Goal: Find specific page/section: Find specific page/section

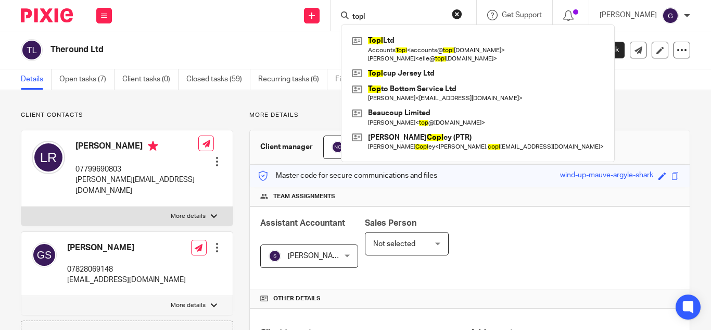
click at [312, 30] on div "Send new email Create task Add client topl Topl Ltd Accounts Topl < accounts@ t…" at bounding box center [416, 15] width 589 height 31
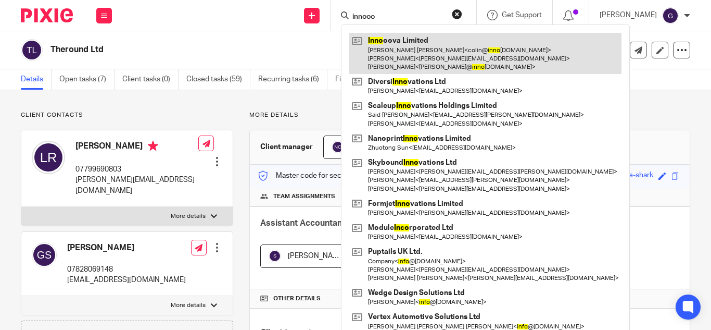
type input "innooo"
click at [446, 62] on link at bounding box center [485, 53] width 272 height 41
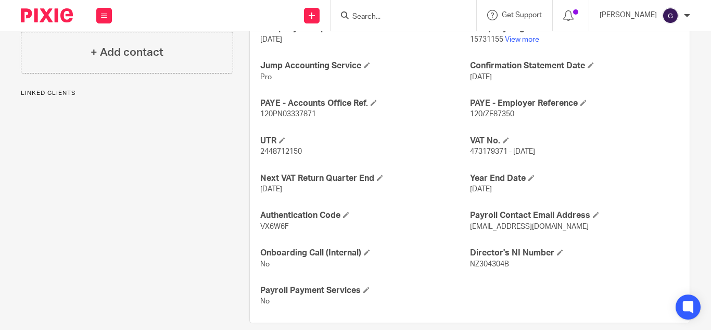
scroll to position [456, 0]
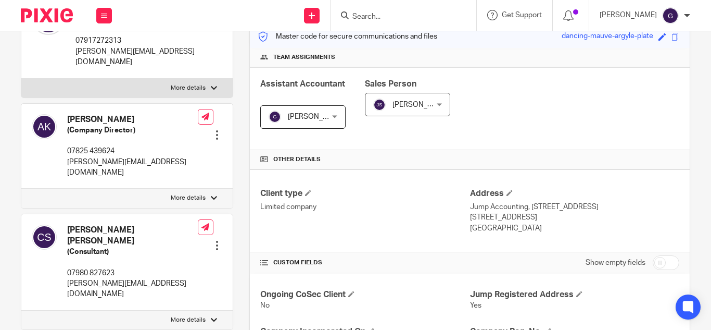
scroll to position [40, 0]
